Goal: Task Accomplishment & Management: Use online tool/utility

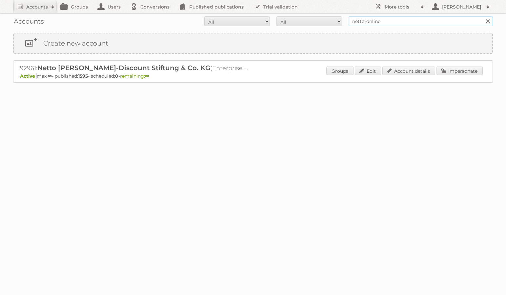
click at [376, 22] on input "netto-online" at bounding box center [421, 21] width 144 height 10
type input "edeka ict"
click at [483, 16] on input "Search" at bounding box center [488, 21] width 10 height 10
click at [447, 71] on link "Impersonate" at bounding box center [459, 71] width 46 height 9
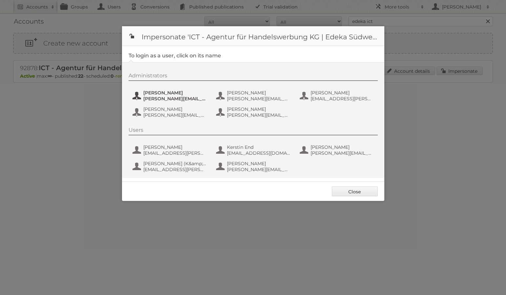
click at [176, 91] on span "[PERSON_NAME]" at bounding box center [175, 93] width 64 height 6
